Goal: Task Accomplishment & Management: Manage account settings

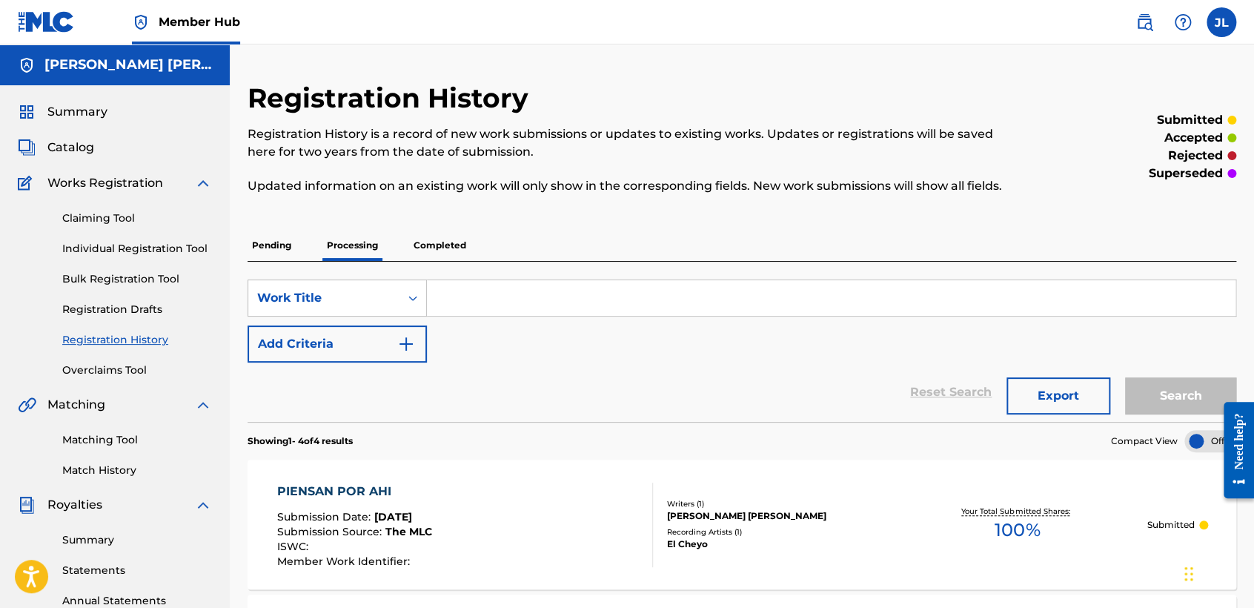
click at [44, 20] on img at bounding box center [46, 21] width 57 height 21
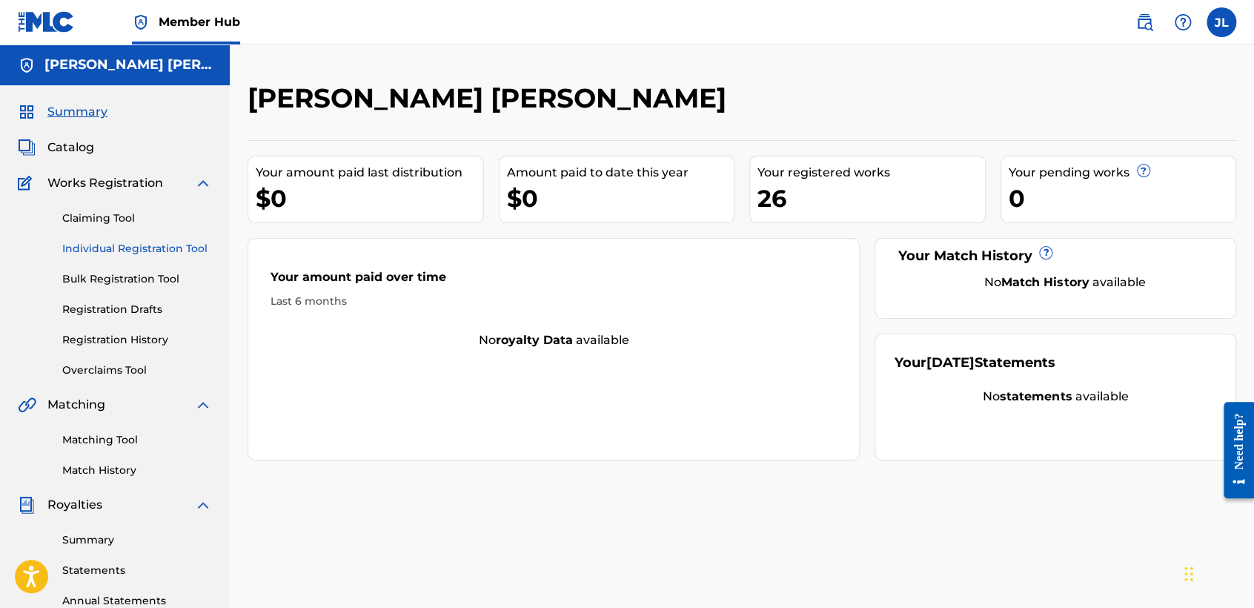
click at [171, 245] on link "Individual Registration Tool" at bounding box center [137, 249] width 150 height 16
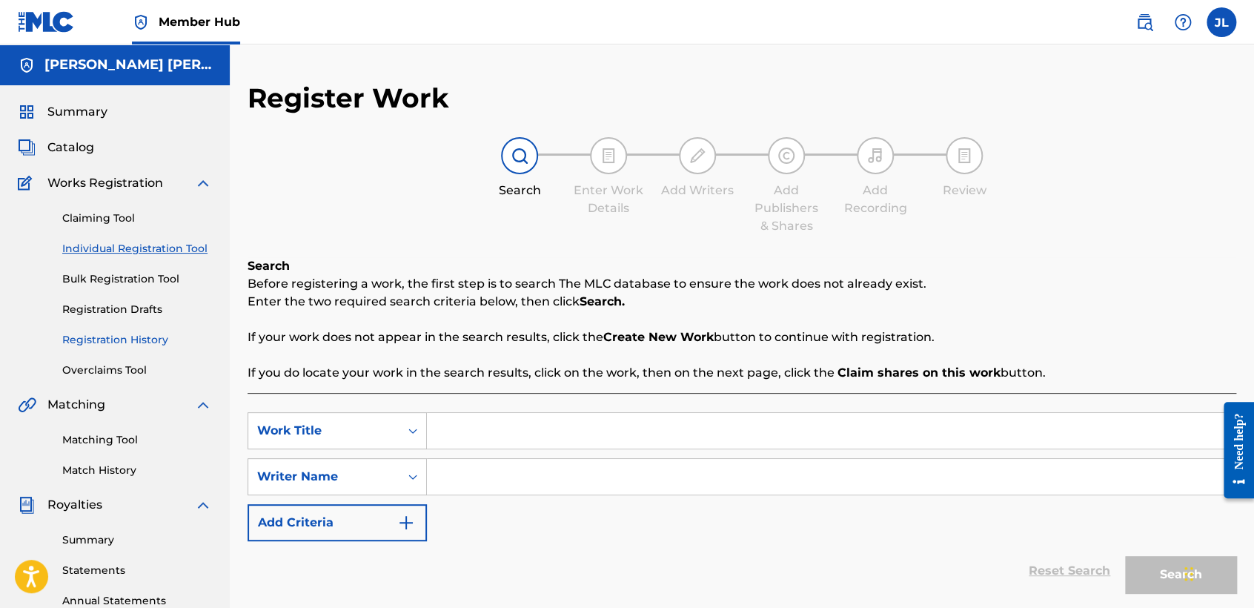
click at [112, 335] on link "Registration History" at bounding box center [137, 340] width 150 height 16
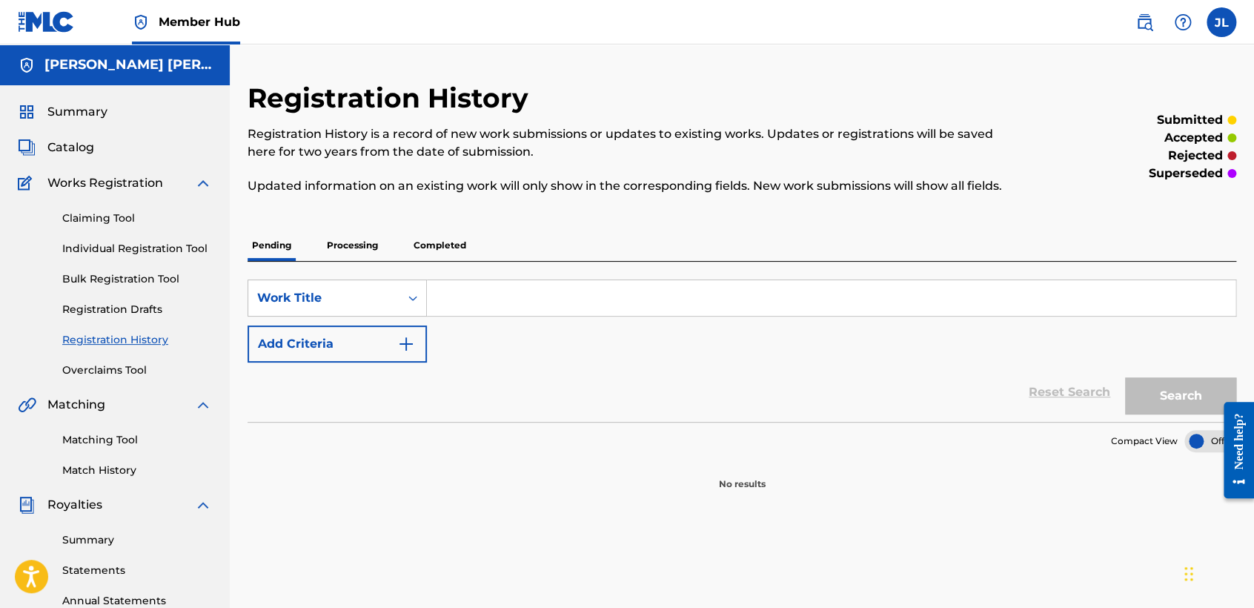
click at [95, 74] on div "[PERSON_NAME] [PERSON_NAME]" at bounding box center [115, 64] width 230 height 41
click at [72, 121] on div "Summary Catalog Works Registration Claiming Tool Individual Registration Tool B…" at bounding box center [115, 466] width 230 height 763
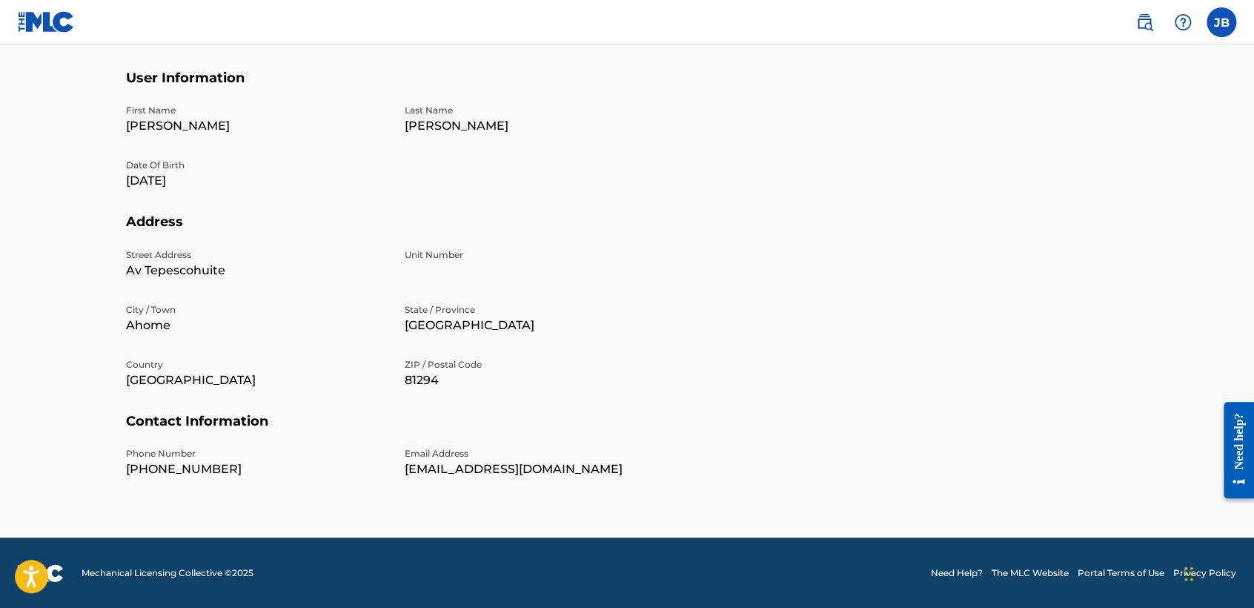
click at [38, 10] on link at bounding box center [46, 22] width 57 height 44
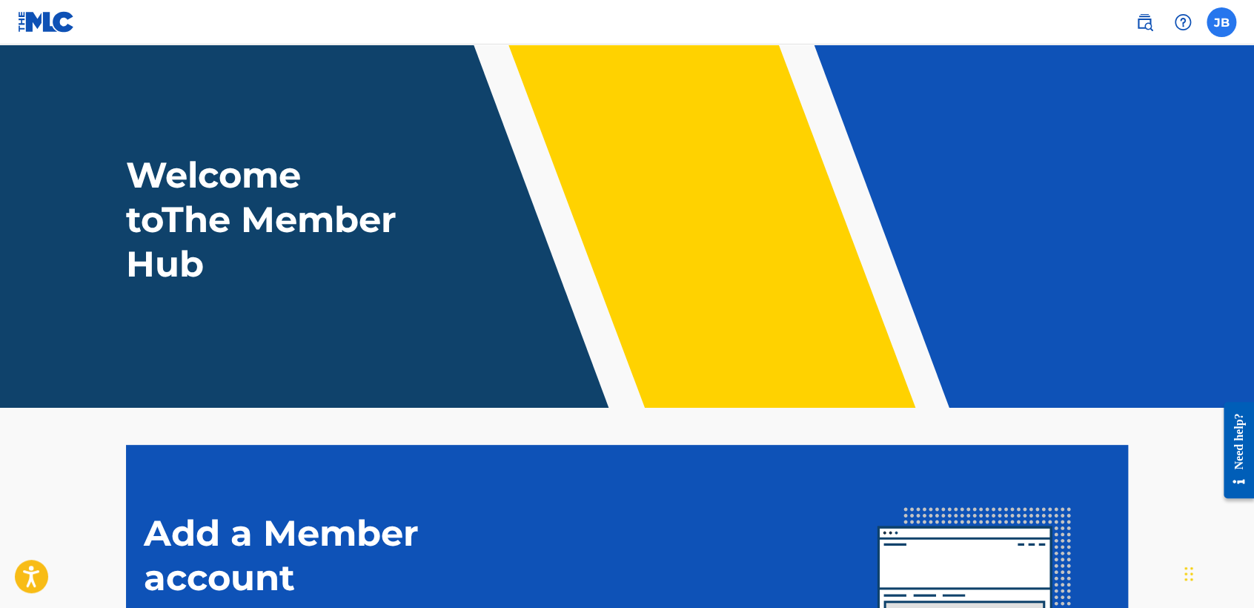
click at [1230, 24] on label at bounding box center [1222, 22] width 30 height 30
click at [1222, 22] on input "JB Josue Balderrama Carreño contactojb10@gmail.com Notification Preferences Pro…" at bounding box center [1222, 22] width 0 height 0
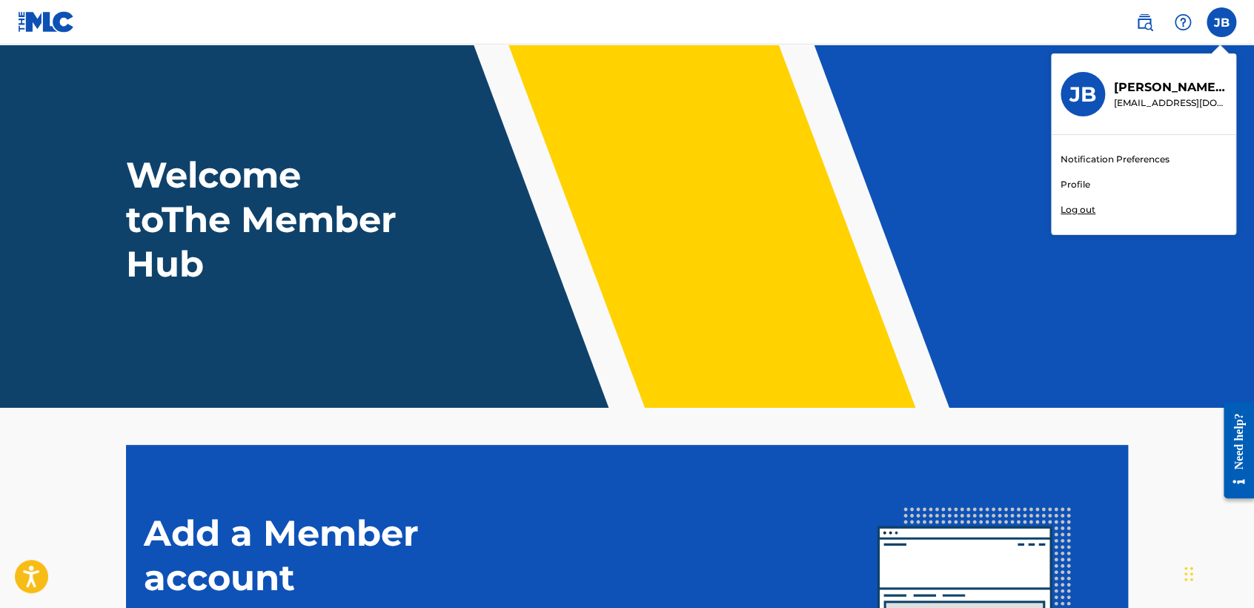
click at [1073, 182] on link "Profile" at bounding box center [1076, 184] width 30 height 13
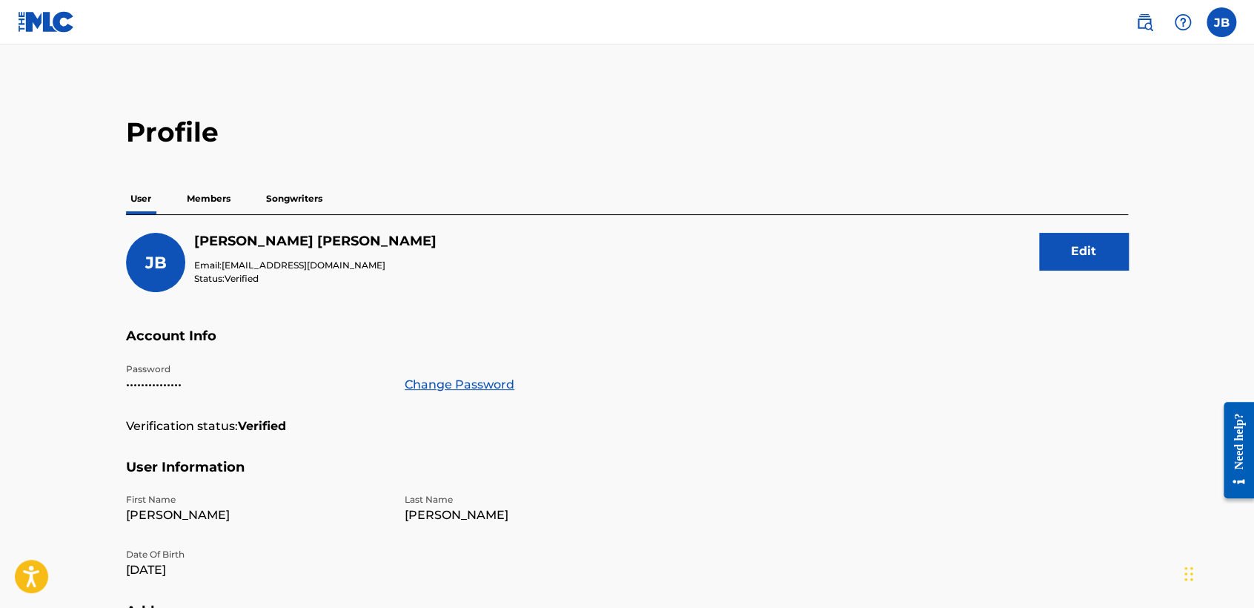
click at [221, 199] on p "Members" at bounding box center [208, 198] width 53 height 31
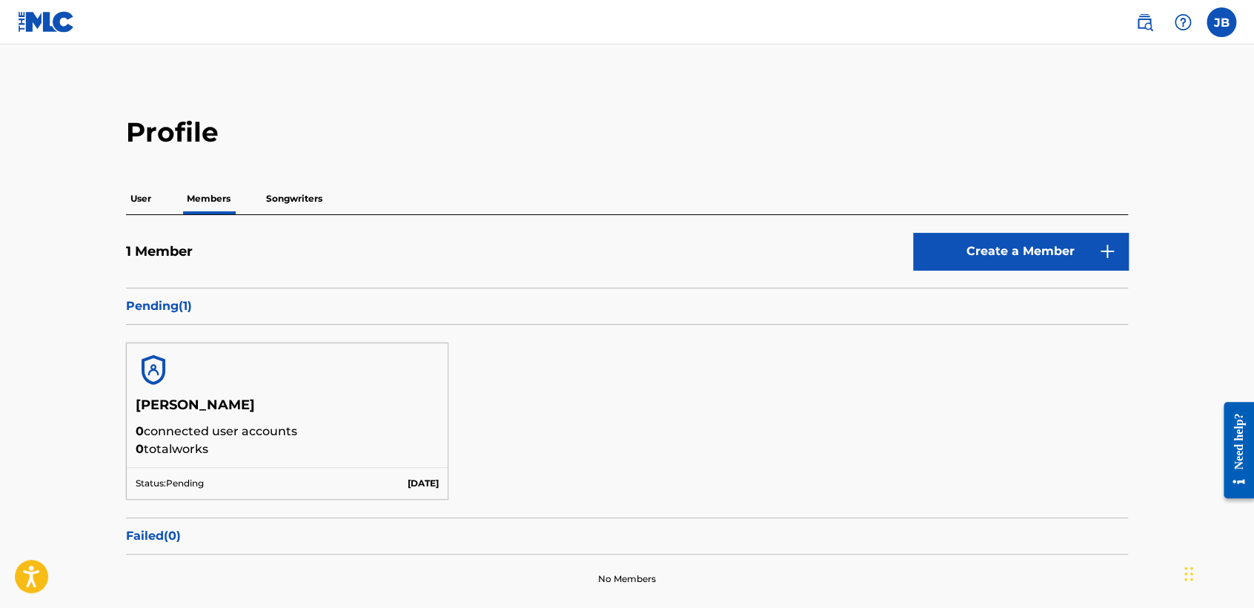
click at [133, 192] on p "User" at bounding box center [141, 198] width 30 height 31
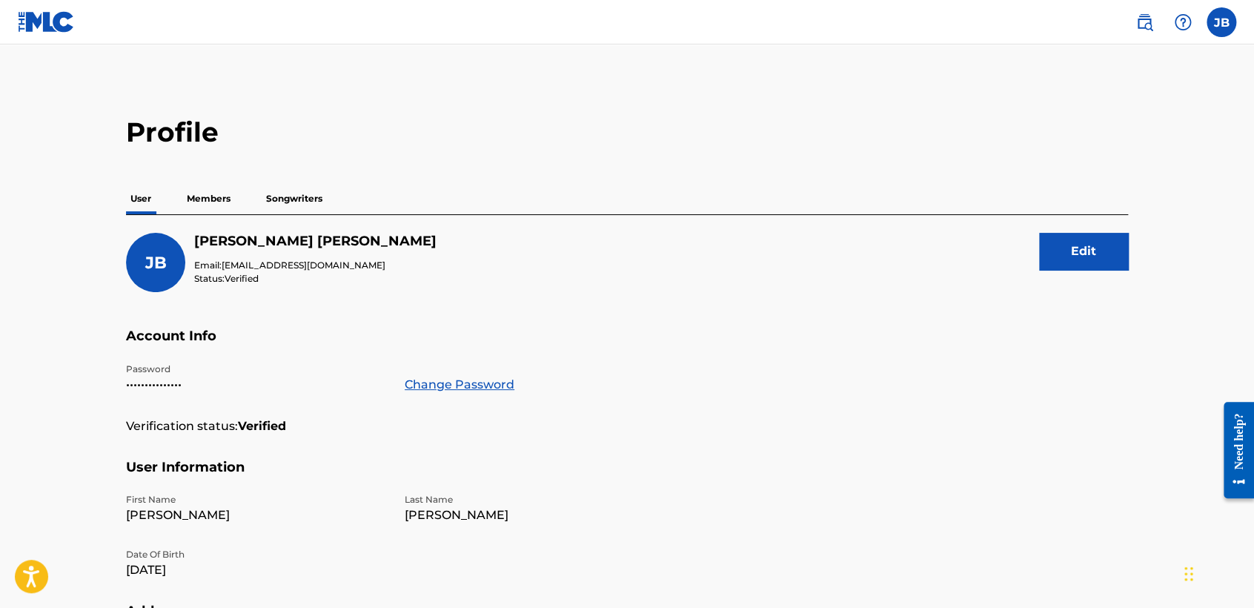
drag, startPoint x: 334, startPoint y: 214, endPoint x: 320, endPoint y: 202, distance: 17.9
click at [330, 212] on div "User Members Songwriters" at bounding box center [627, 198] width 1002 height 31
click at [316, 204] on p "Songwriters" at bounding box center [294, 198] width 65 height 31
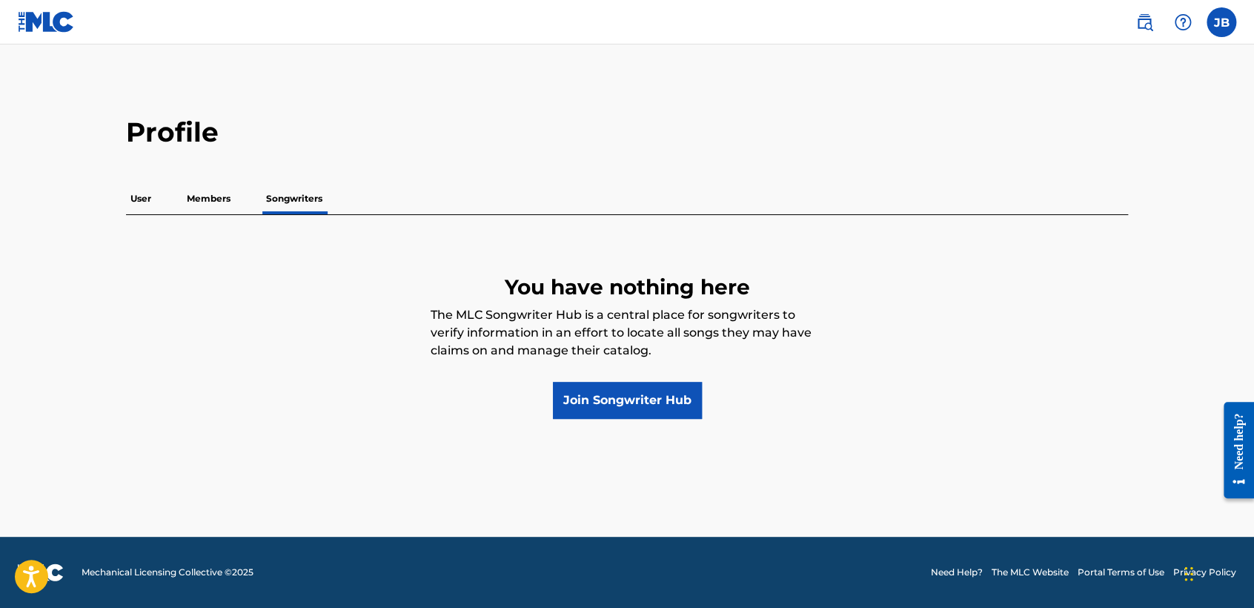
click at [26, 10] on link at bounding box center [46, 22] width 57 height 44
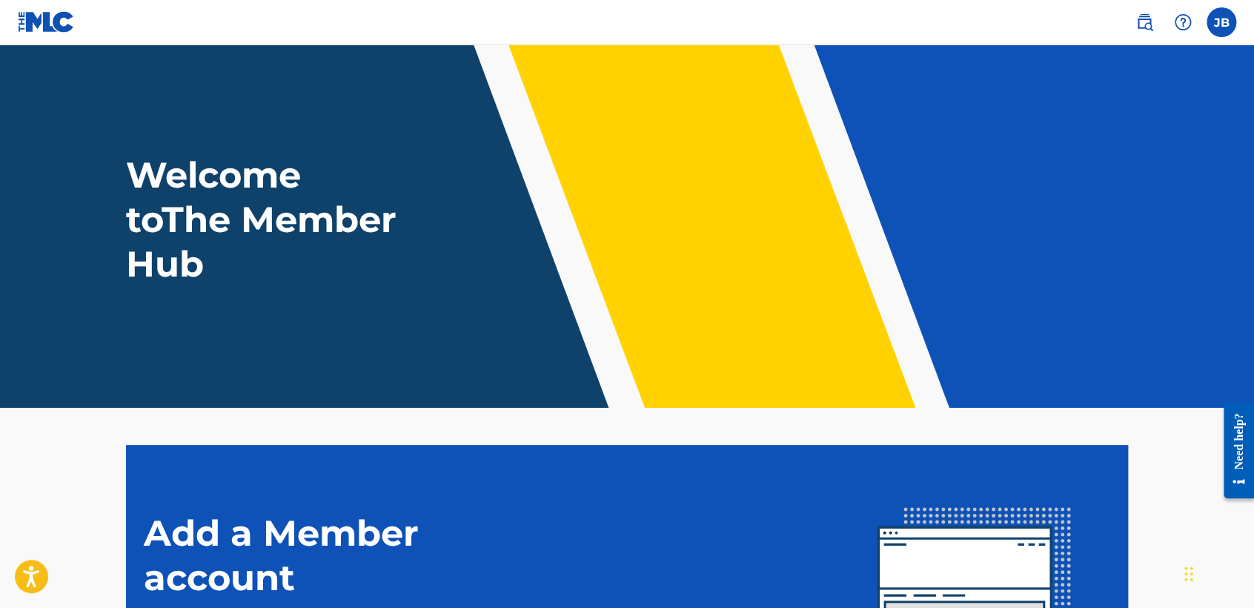
click at [55, 10] on link at bounding box center [46, 22] width 57 height 44
click at [1211, 21] on label at bounding box center [1222, 22] width 30 height 30
click at [1222, 22] on input "JB [PERSON_NAME] [EMAIL_ADDRESS][DOMAIN_NAME] Notification Preferences Profile …" at bounding box center [1222, 22] width 0 height 0
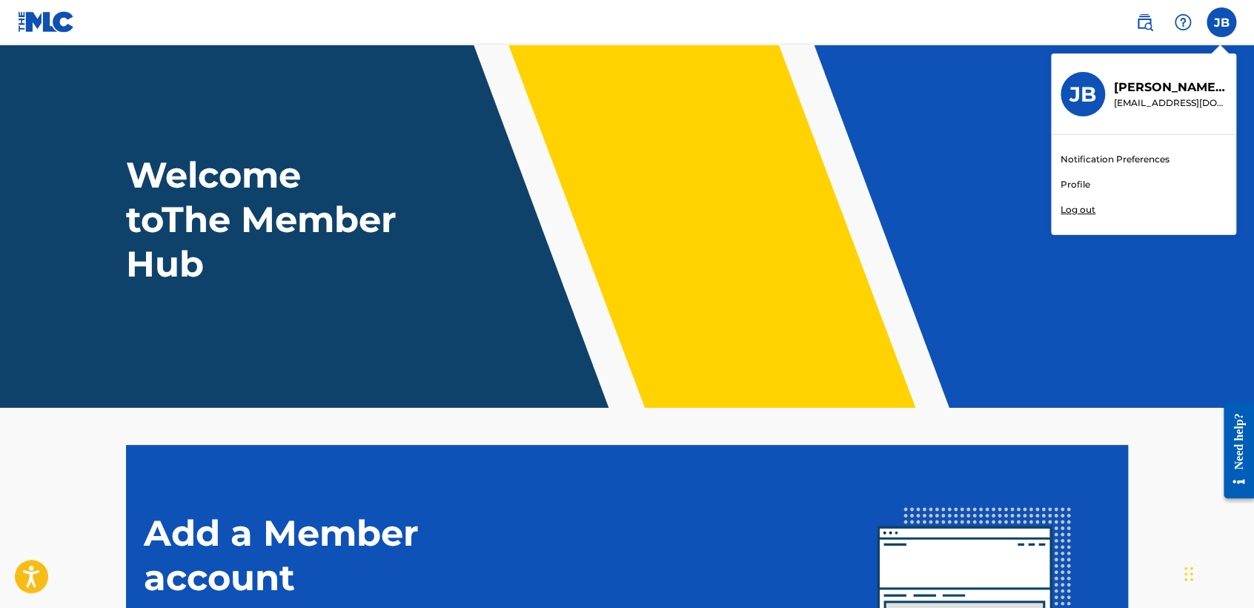
click at [1076, 180] on link "Profile" at bounding box center [1076, 184] width 30 height 13
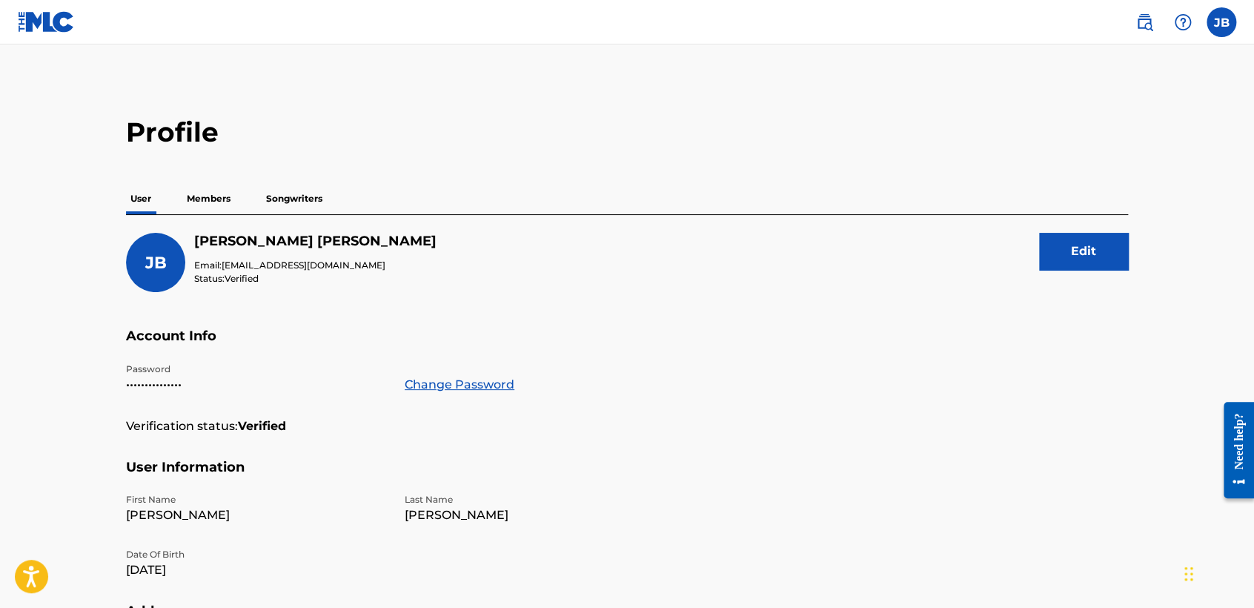
click at [215, 191] on p "Members" at bounding box center [208, 198] width 53 height 31
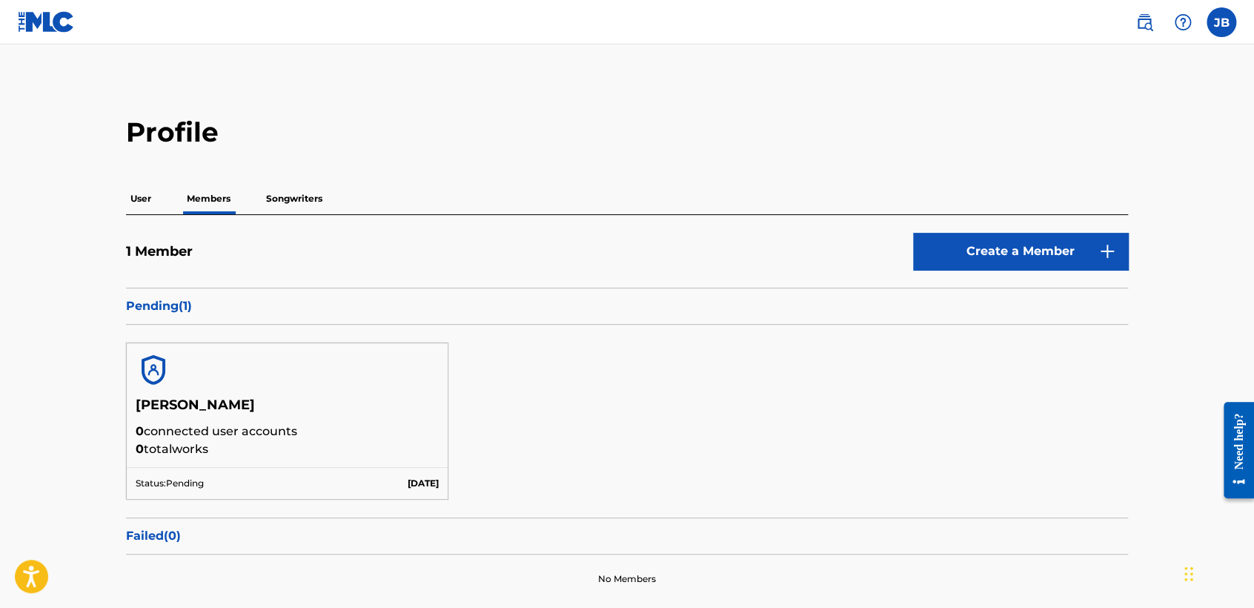
click at [304, 196] on p "Songwriters" at bounding box center [294, 198] width 65 height 31
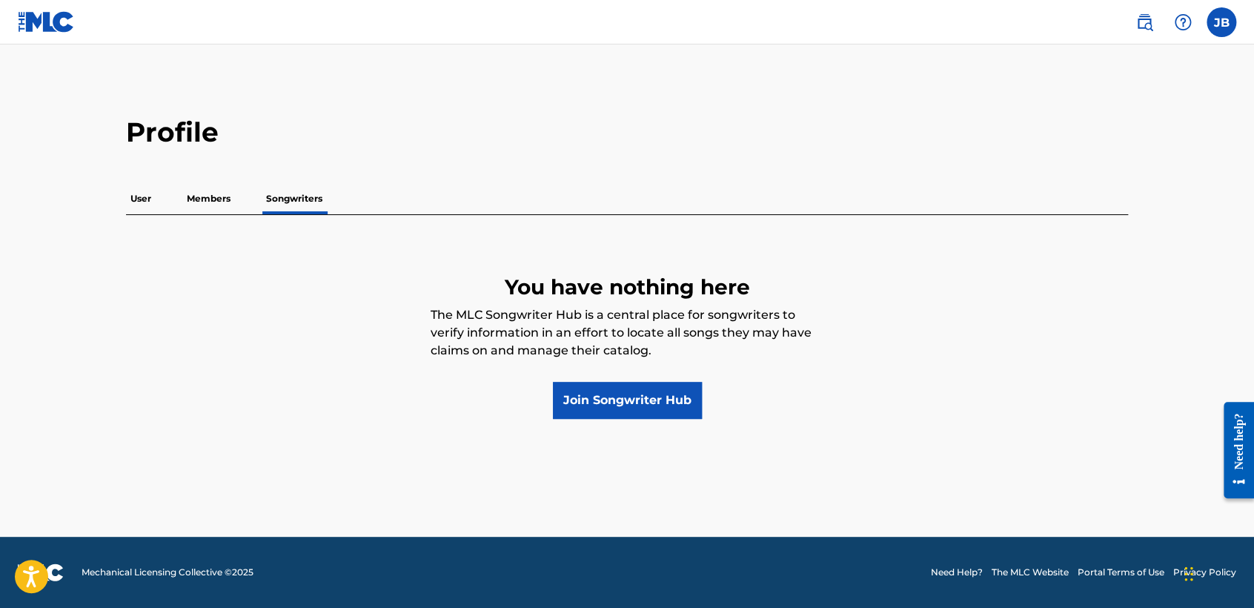
click at [142, 191] on p "User" at bounding box center [141, 198] width 30 height 31
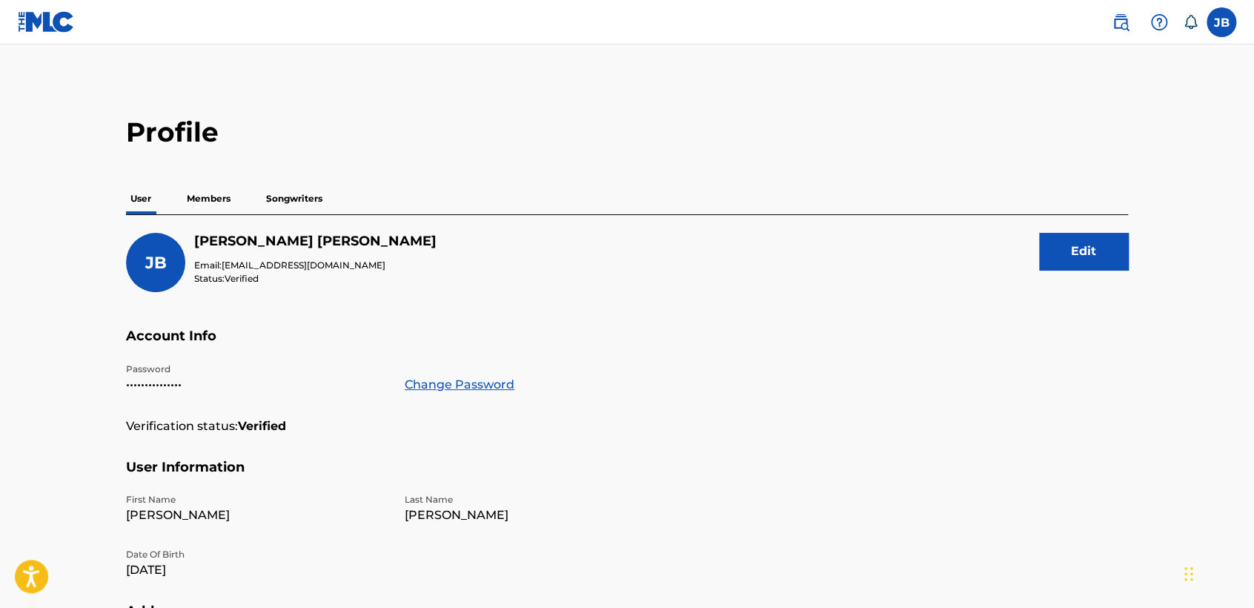
click at [64, 33] on link at bounding box center [46, 22] width 57 height 44
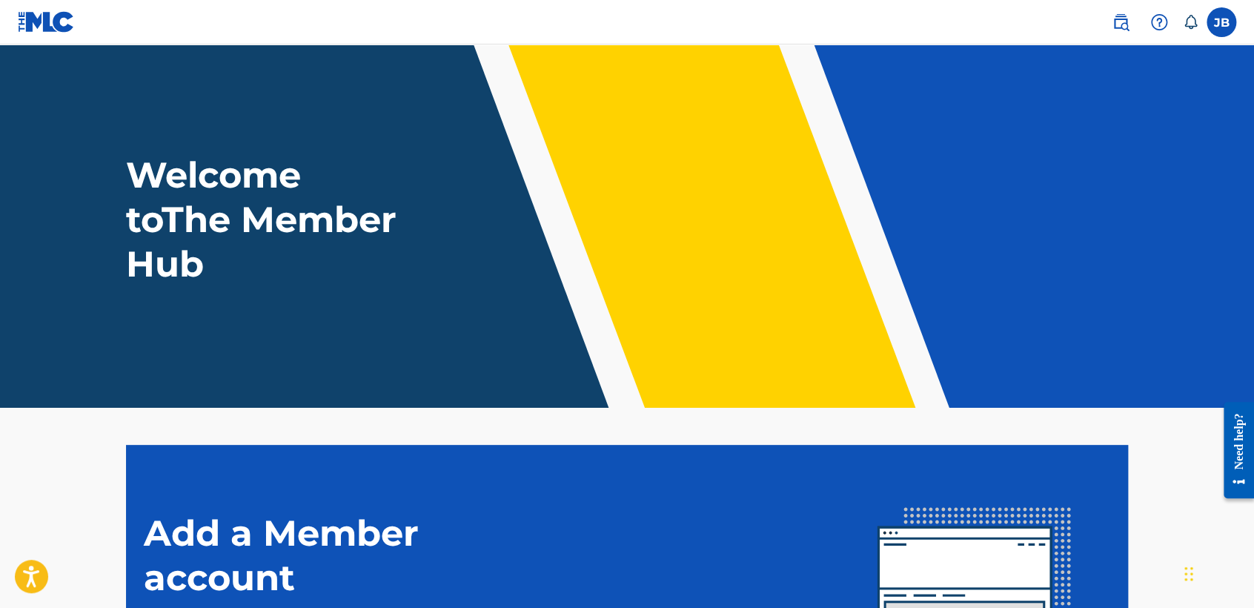
click at [36, 24] on img at bounding box center [46, 21] width 57 height 21
click at [1197, 26] on div "JB JB [PERSON_NAME] [EMAIL_ADDRESS][DOMAIN_NAME] Notification Preferences Profi…" at bounding box center [1166, 22] width 139 height 30
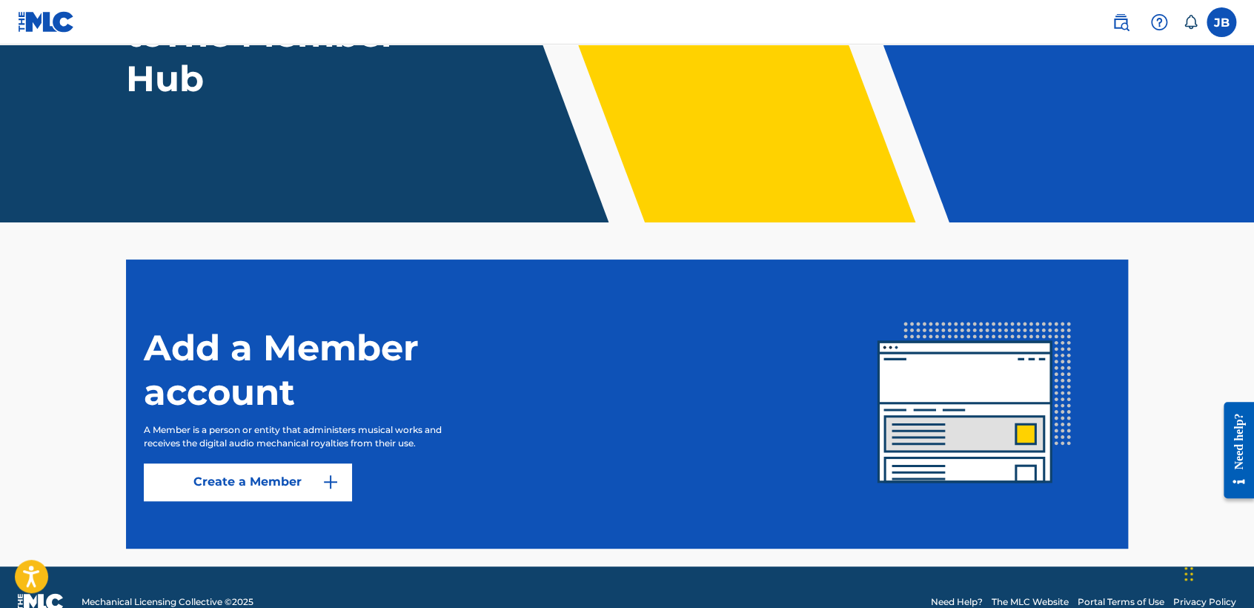
scroll to position [214, 0]
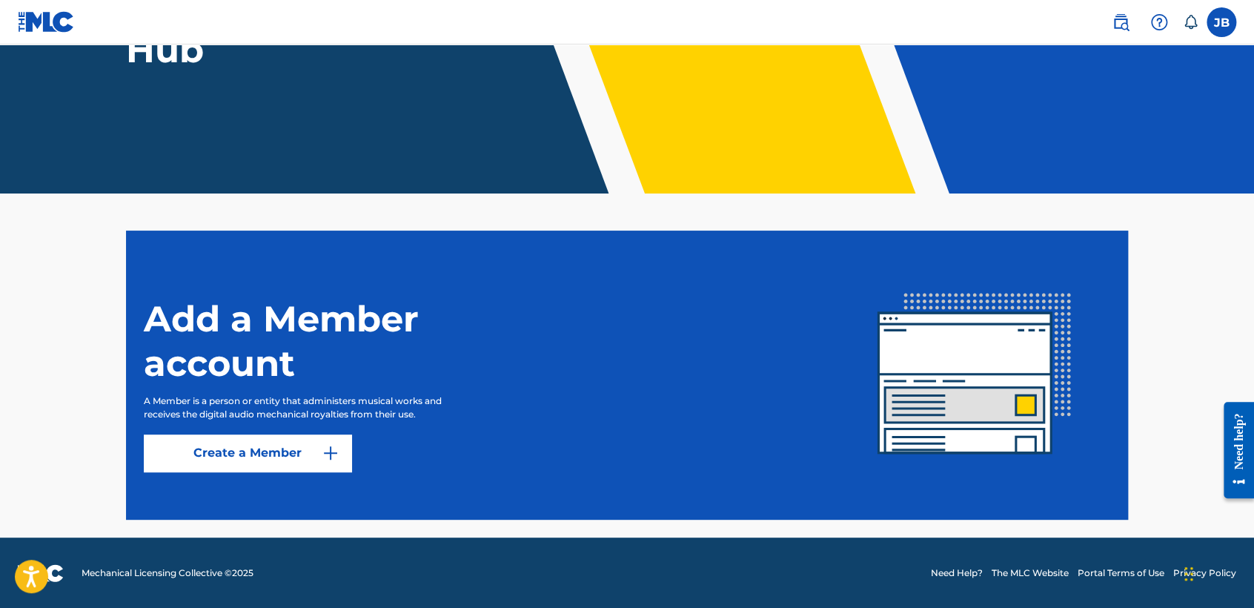
click at [24, 29] on img at bounding box center [46, 21] width 57 height 21
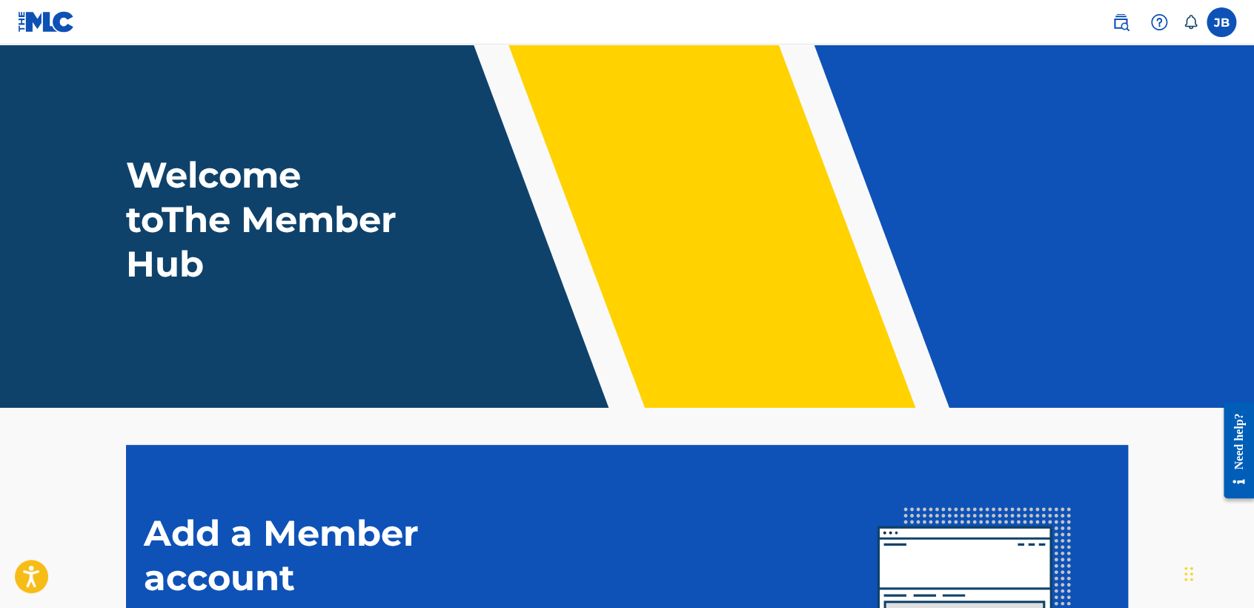
click at [36, 26] on img at bounding box center [46, 21] width 57 height 21
click at [1224, 16] on label at bounding box center [1222, 22] width 30 height 30
click at [1222, 22] on input "JB [PERSON_NAME] [EMAIL_ADDRESS][DOMAIN_NAME] Notification Preferences Profile …" at bounding box center [1222, 22] width 0 height 0
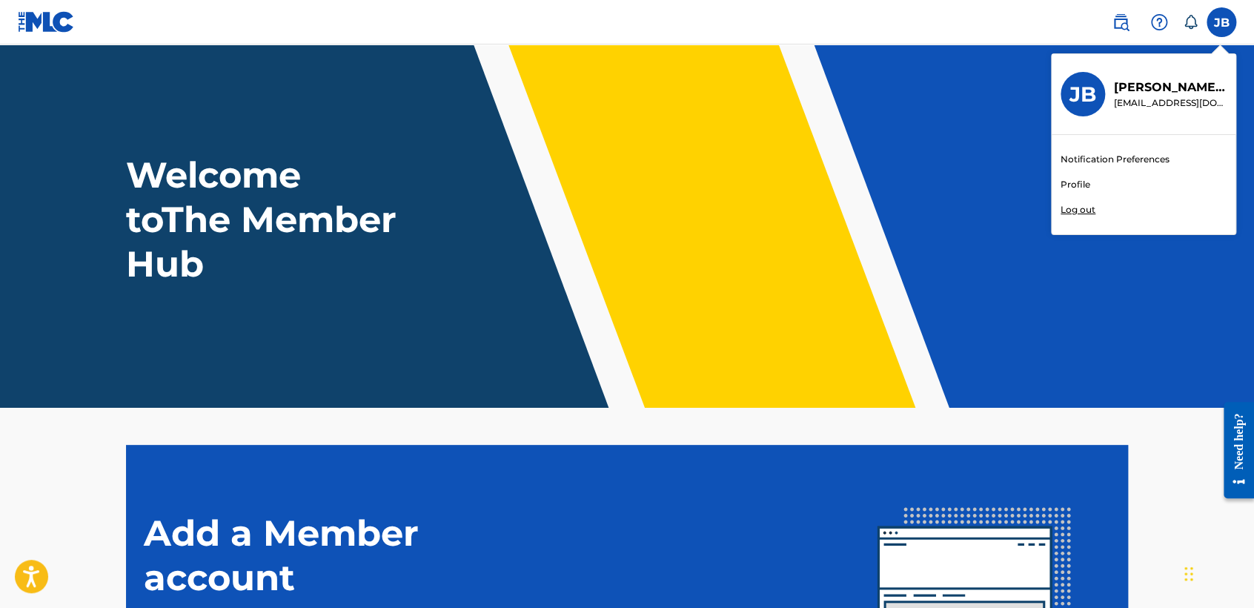
click at [1072, 185] on link "Profile" at bounding box center [1076, 184] width 30 height 13
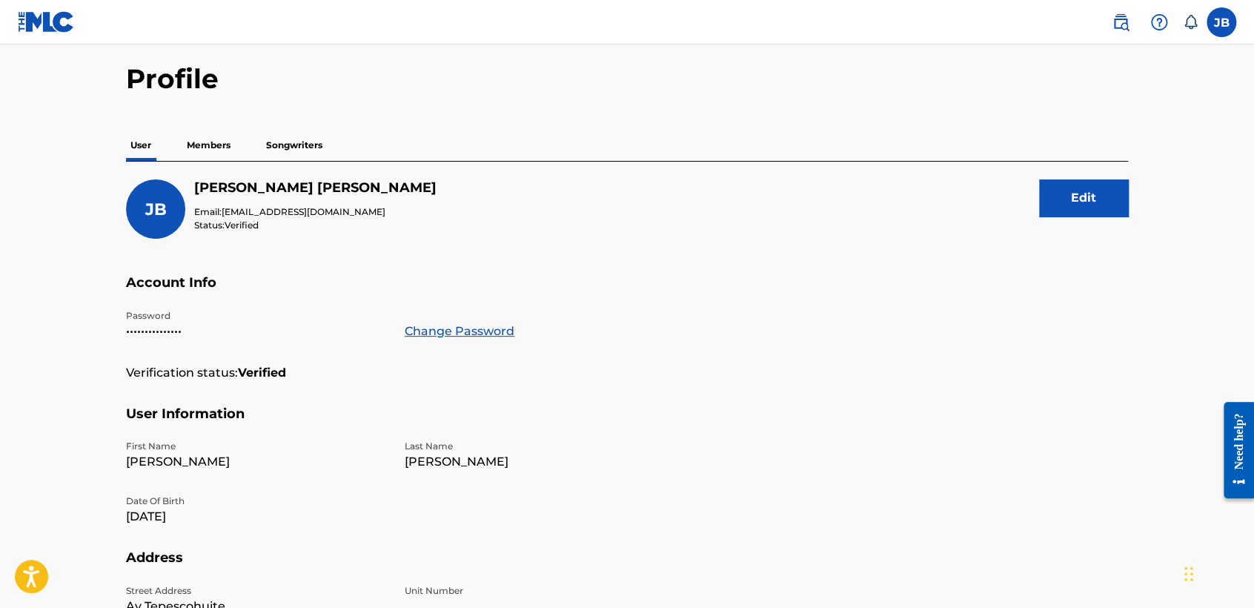
scroll to position [82, 0]
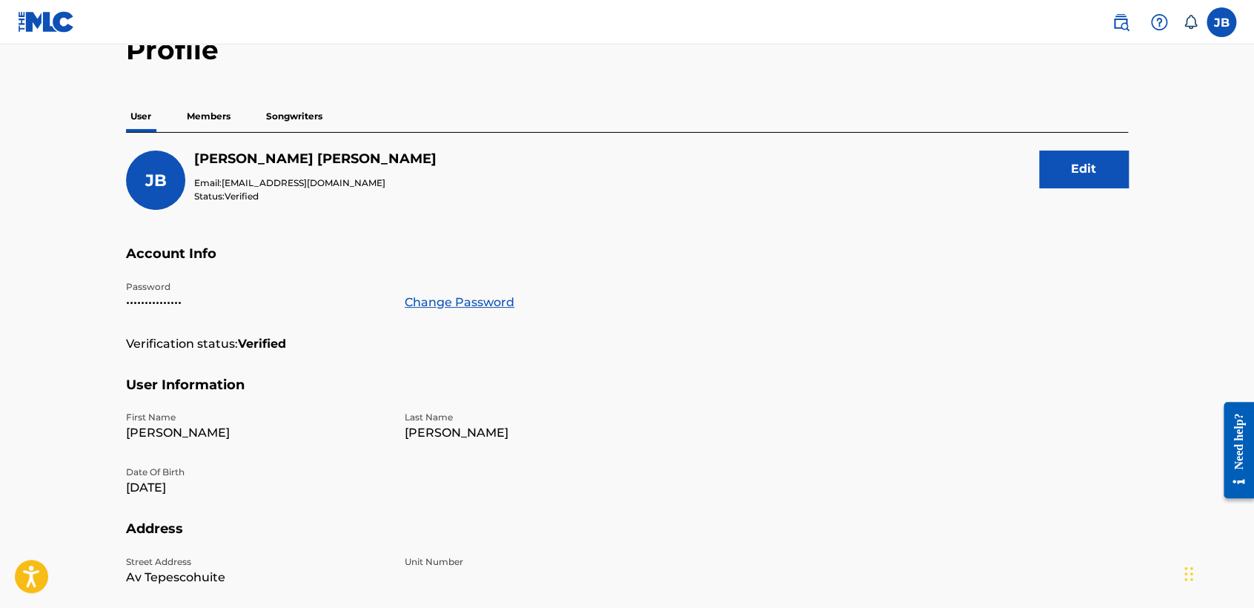
click at [219, 119] on p "Members" at bounding box center [208, 116] width 53 height 31
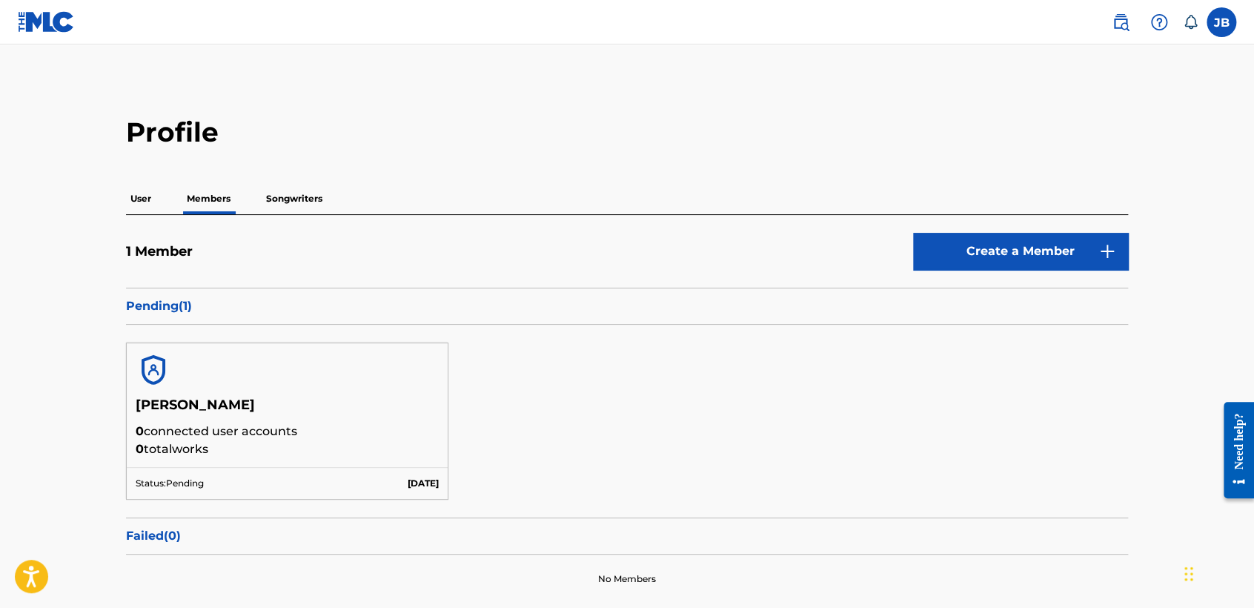
click at [267, 375] on div at bounding box center [287, 369] width 321 height 53
click at [417, 453] on p "0 total works" at bounding box center [287, 449] width 303 height 18
click at [142, 200] on p "User" at bounding box center [141, 198] width 30 height 31
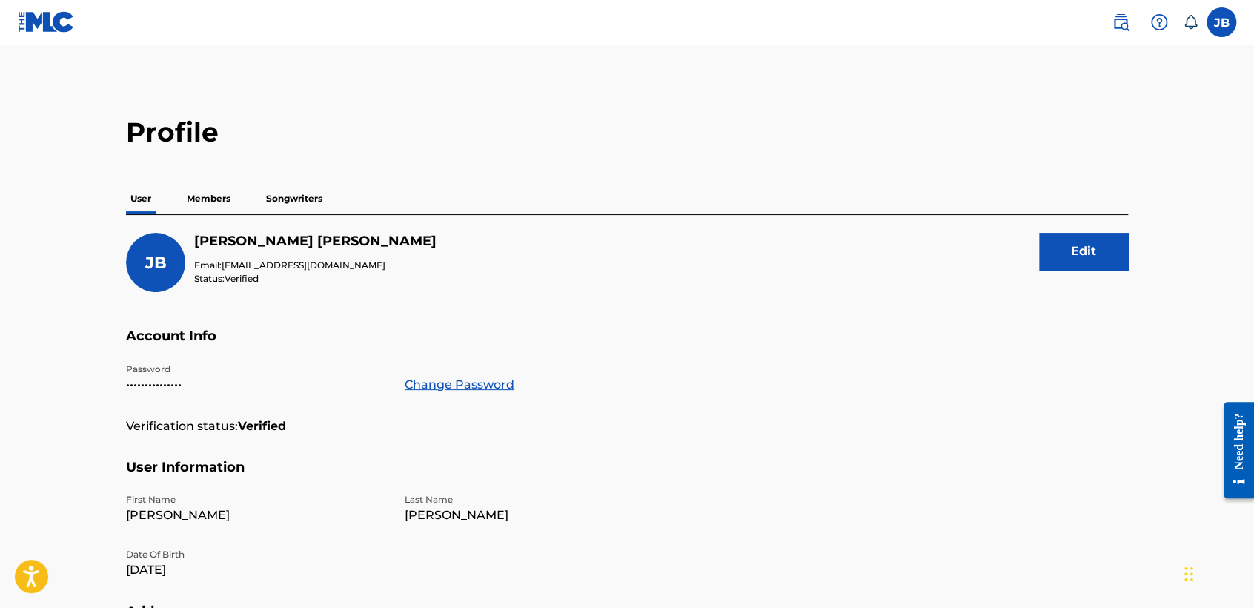
click at [221, 195] on p "Members" at bounding box center [208, 198] width 53 height 31
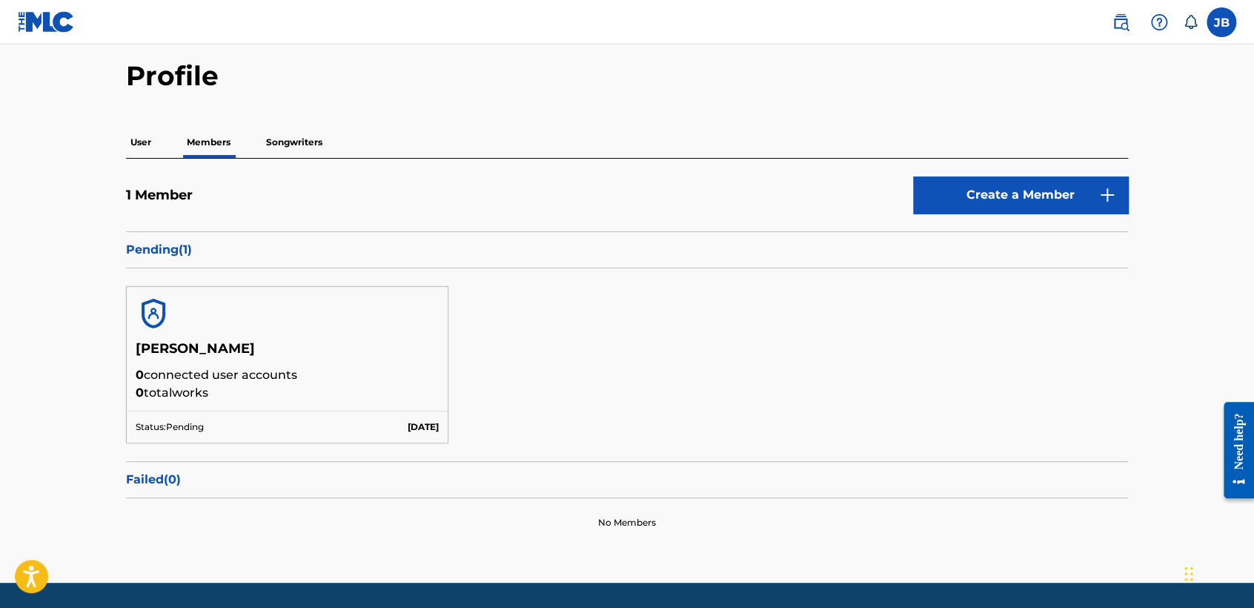
scroll to position [82, 0]
